Goal: Find specific page/section: Find specific page/section

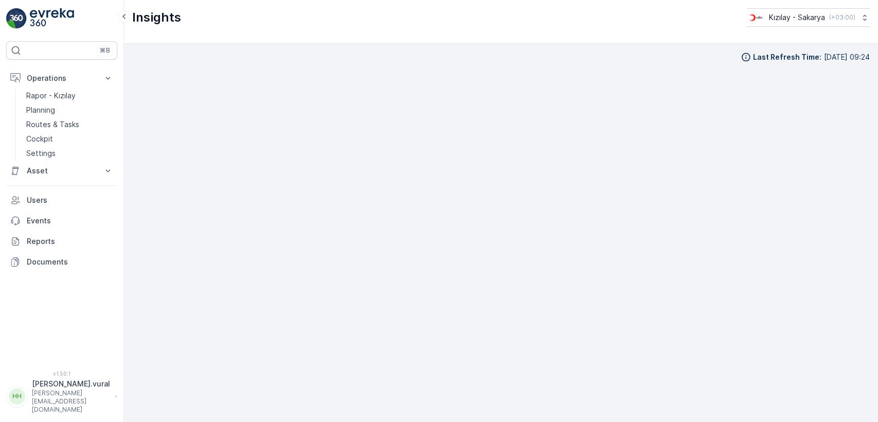
click at [70, 133] on link "Cockpit" at bounding box center [69, 139] width 95 height 14
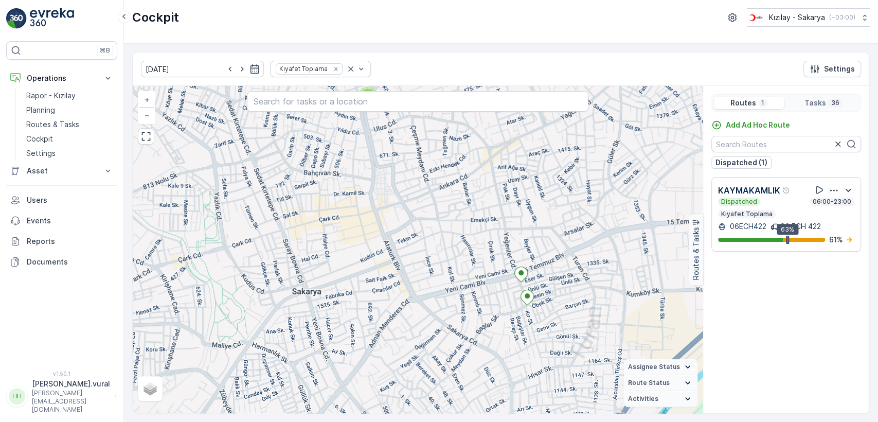
drag, startPoint x: 425, startPoint y: 176, endPoint x: 428, endPoint y: 268, distance: 91.6
click at [428, 267] on div "2 2 2 2 2 2 2 2 2 4 2 2 2 2 2 + − Satellite Roadmap Terrain Hybrid Leaflet Assi…" at bounding box center [418, 249] width 570 height 327
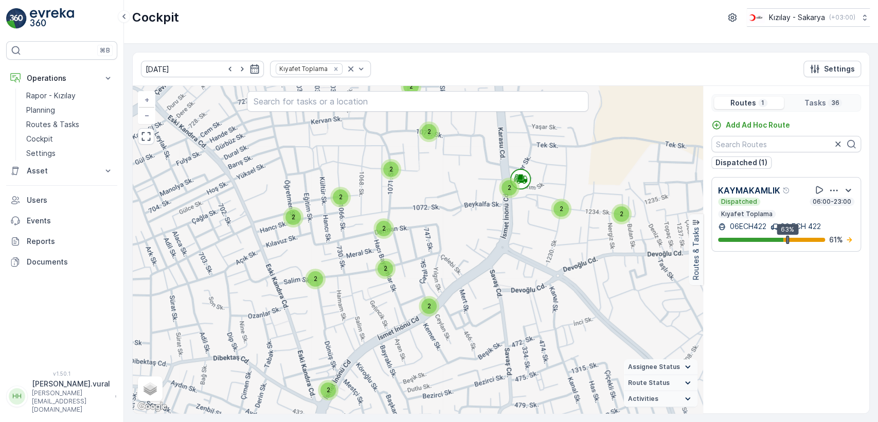
drag, startPoint x: 423, startPoint y: 168, endPoint x: 443, endPoint y: 215, distance: 50.9
click at [443, 214] on div "2 2 2 2 2 2 2 2 2 2 2 2 2 2 2 2 + − Satellite Roadmap Terrain Hybrid Leaflet Ke…" at bounding box center [418, 249] width 570 height 327
